Goal: Information Seeking & Learning: Learn about a topic

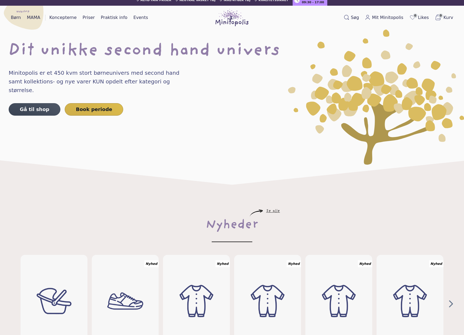
scroll to position [6, 0]
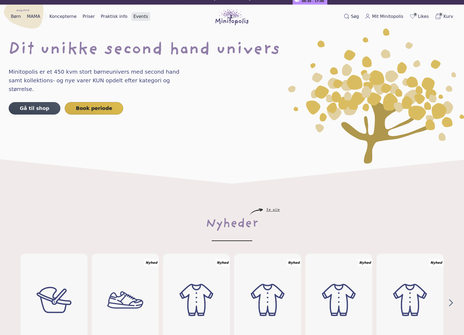
click at [134, 18] on link "Events" at bounding box center [140, 16] width 19 height 9
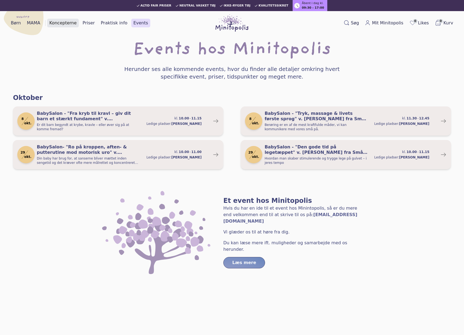
click at [59, 22] on link "Koncepterne" at bounding box center [63, 23] width 32 height 9
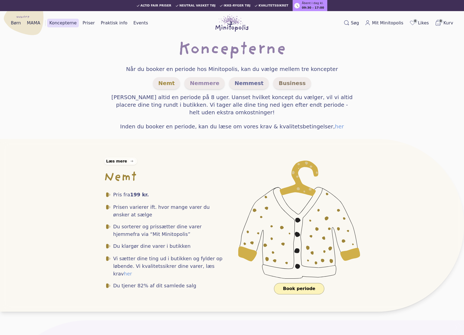
click at [242, 21] on img at bounding box center [231, 22] width 33 height 17
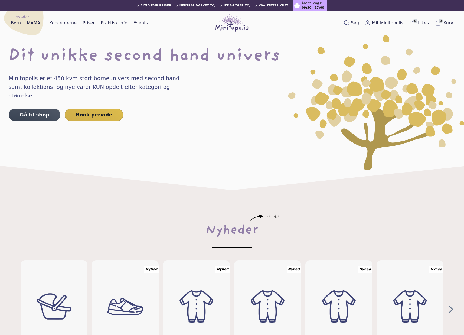
click at [294, 5] on circle at bounding box center [296, 5] width 5 height 5
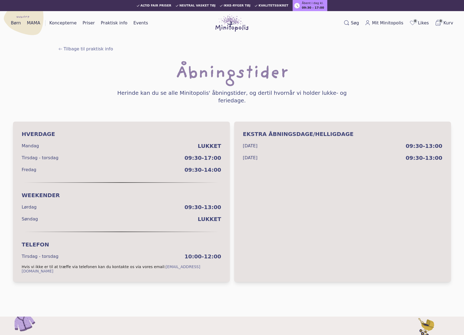
drag, startPoint x: 270, startPoint y: 153, endPoint x: 240, endPoint y: 150, distance: 30.2
click at [240, 150] on div "Ekstra Åbningsdage/Helligdage [DATE] 09:30-13:00 [DATE] 09:30-13:00" at bounding box center [342, 201] width 217 height 160
click at [309, 7] on span "09:30 - 17:00" at bounding box center [313, 8] width 22 height 5
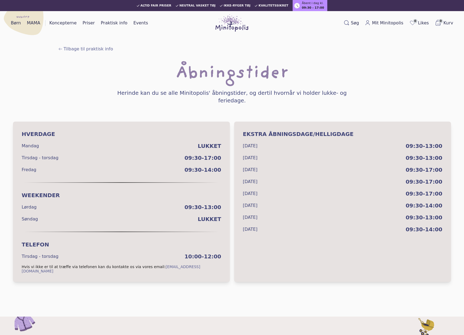
click at [292, 100] on div "Åbningstider Herinde kan du se alle Minitopolis' åbningstider, og dertil hvornå…" at bounding box center [232, 89] width 438 height 48
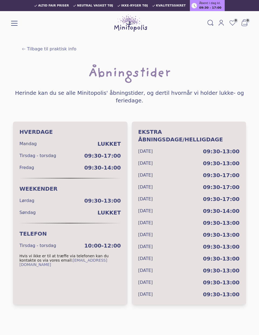
click at [12, 18] on div "Webshop Børneunivers MAMA univers Booking Koncepterne Priser Det at booke Lejer…" at bounding box center [14, 22] width 6 height 9
click at [13, 23] on span at bounding box center [14, 23] width 6 height 1
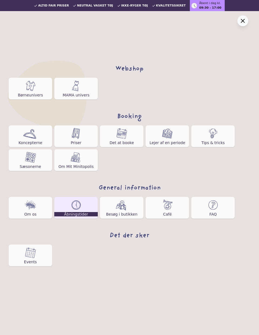
click at [249, 22] on div "Webshop Børneunivers MAMA univers Booking Koncepterne Priser Det at booke Lejer…" at bounding box center [129, 167] width 259 height 335
click at [246, 22] on icon at bounding box center [243, 21] width 6 height 6
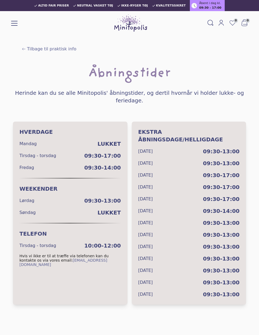
click at [123, 27] on img at bounding box center [130, 22] width 33 height 17
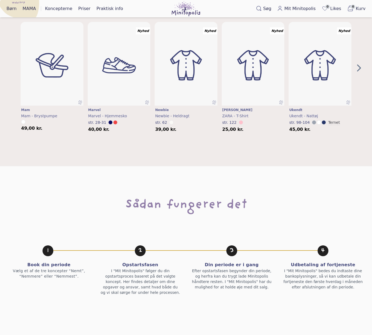
scroll to position [234, 0]
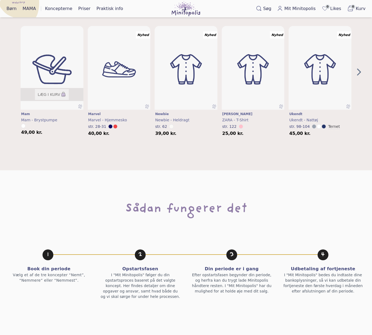
click at [53, 80] on img "0" at bounding box center [51, 69] width 75 height 100
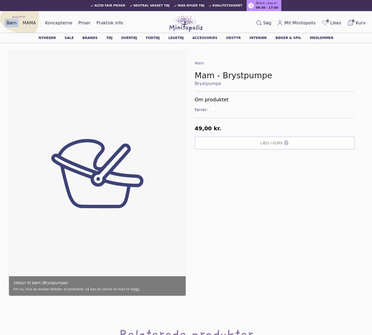
click at [175, 28] on img at bounding box center [185, 22] width 33 height 17
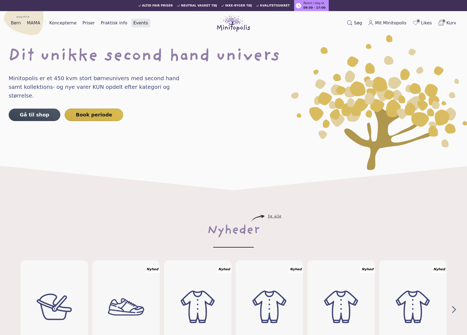
click at [138, 24] on link "Events" at bounding box center [140, 23] width 19 height 9
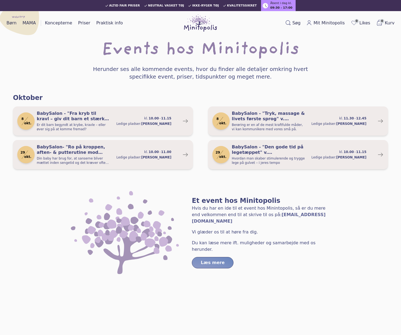
click at [198, 25] on img at bounding box center [200, 22] width 33 height 17
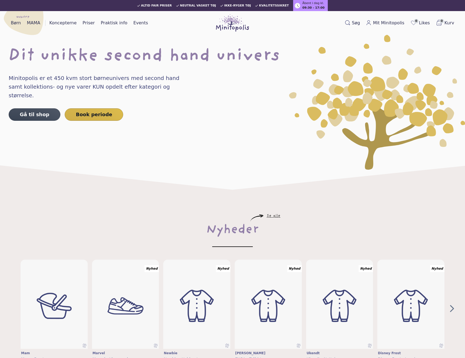
click at [306, 141] on img at bounding box center [377, 102] width 176 height 135
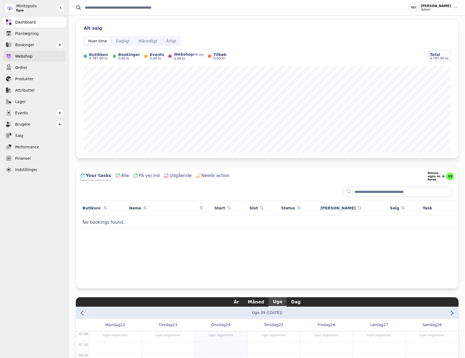
click at [40, 55] on link "Webshop" at bounding box center [34, 56] width 63 height 11
